Goal: Navigation & Orientation: Understand site structure

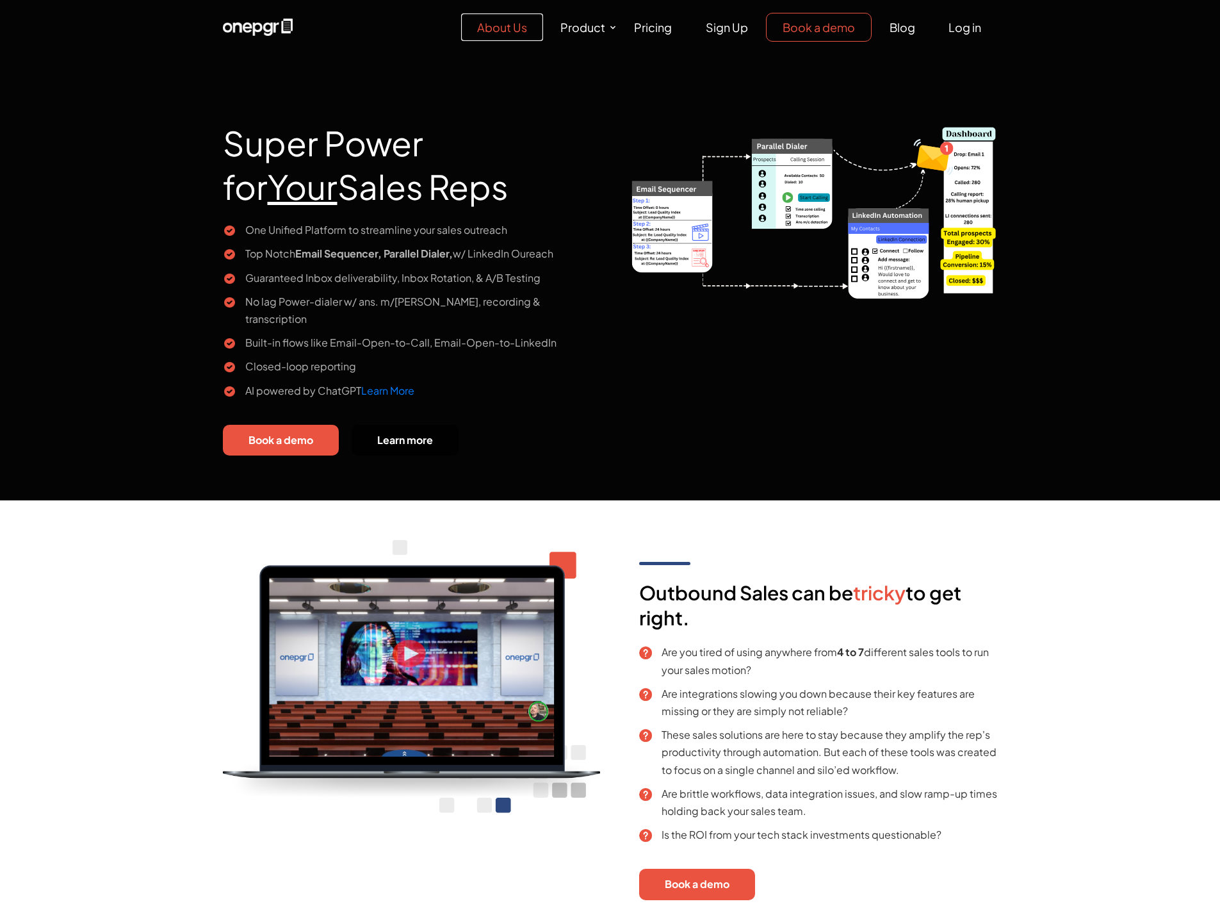
click at [512, 29] on link "About Us" at bounding box center [502, 27] width 82 height 28
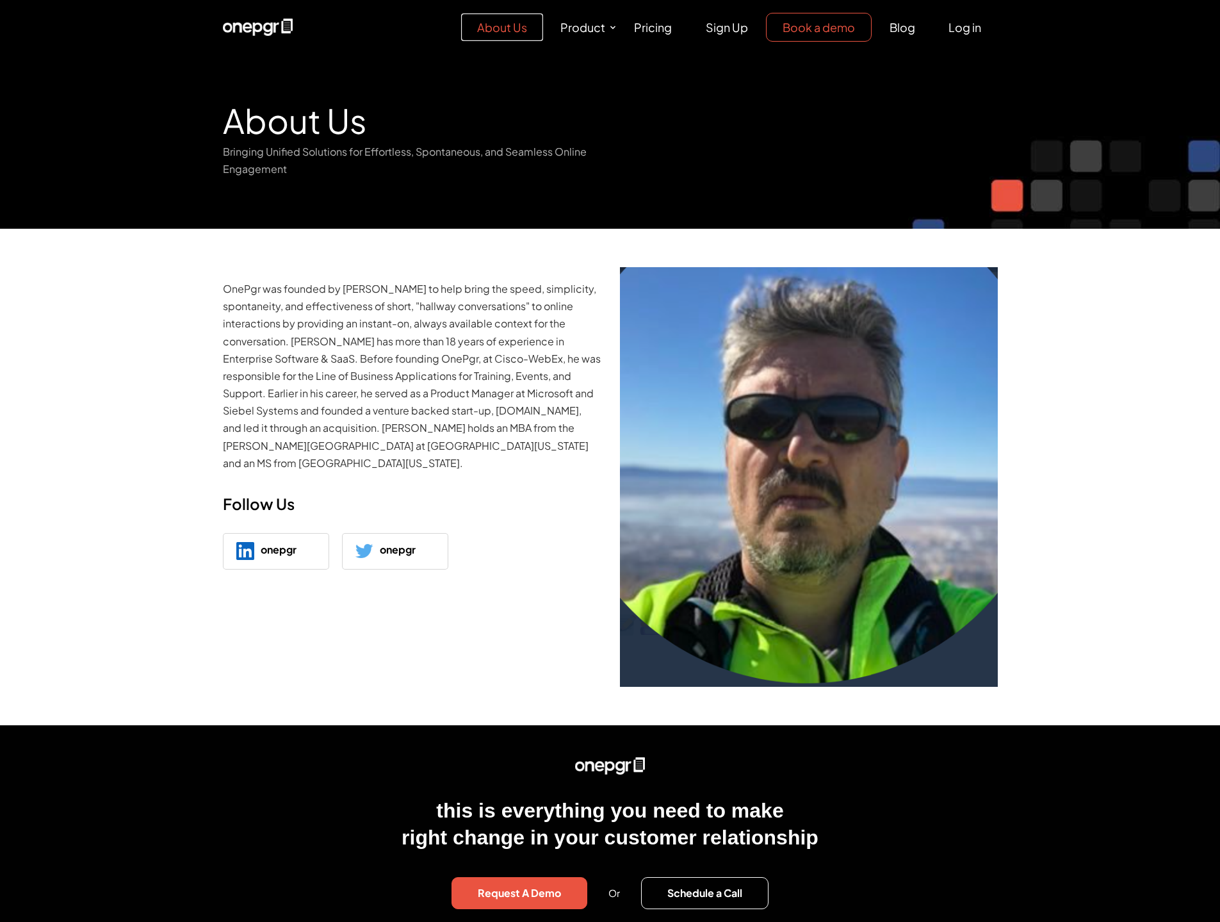
click at [486, 19] on link "About Us" at bounding box center [502, 27] width 82 height 28
click at [277, 20] on img at bounding box center [258, 28] width 70 height 18
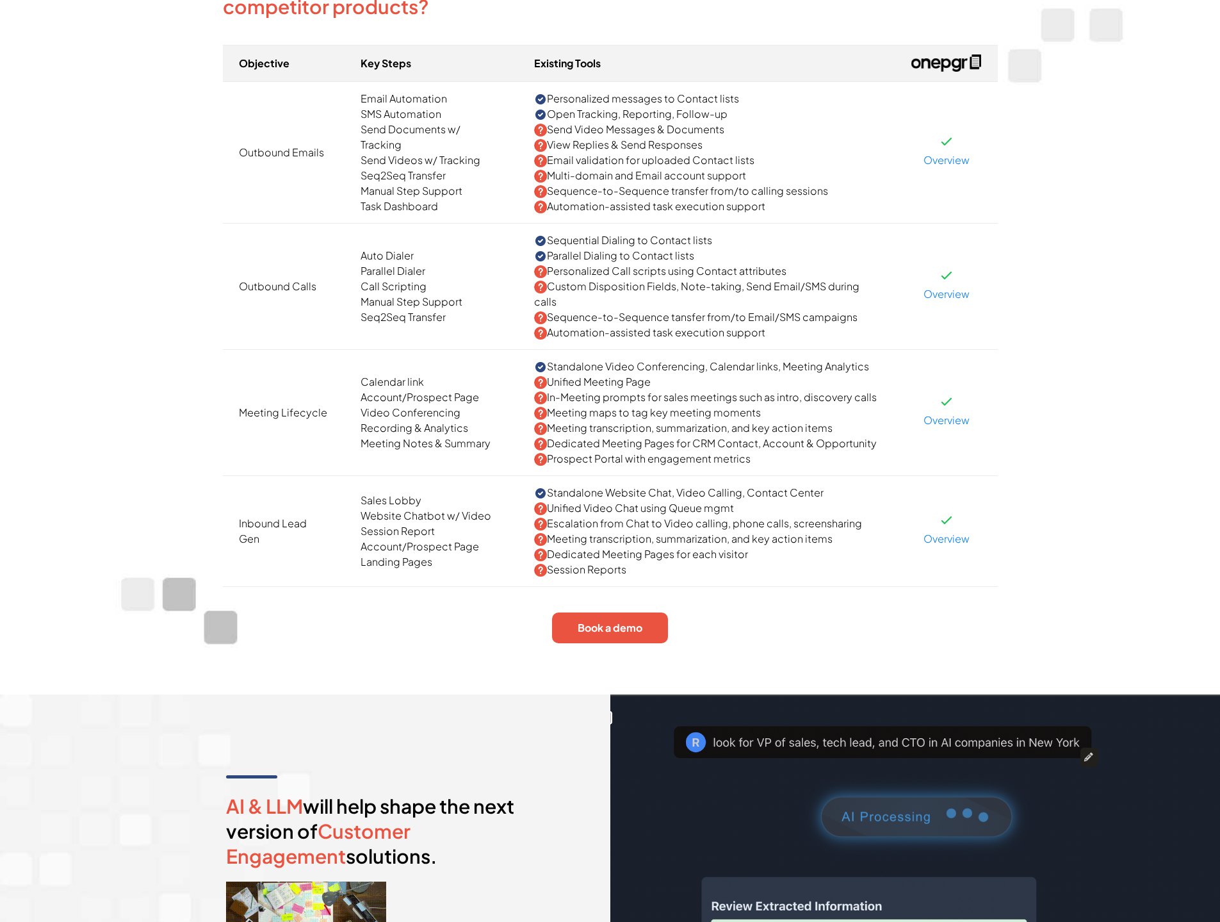
scroll to position [2306, 0]
